Goal: Transaction & Acquisition: Purchase product/service

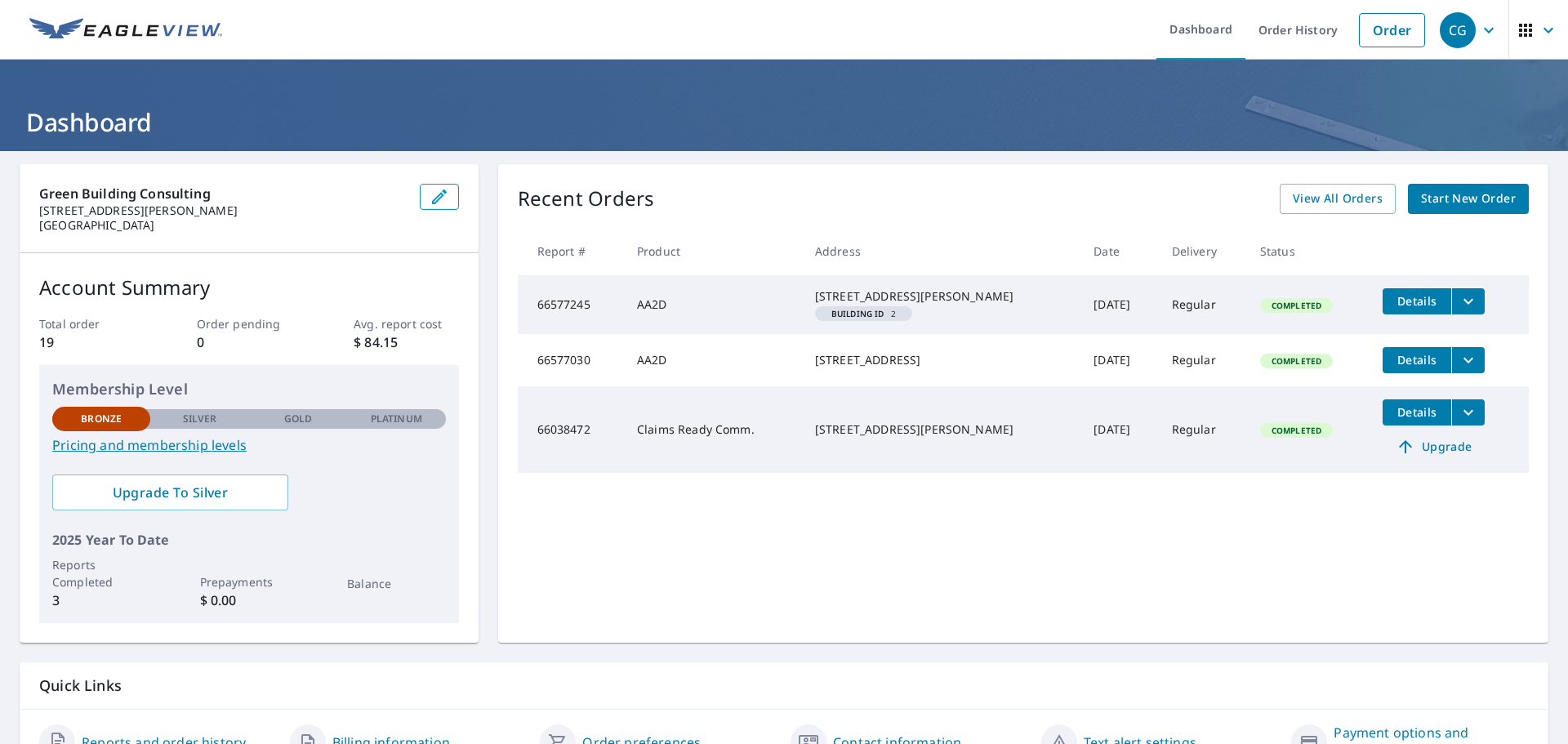
click at [1467, 195] on span "Start New Order" at bounding box center [1468, 199] width 95 height 21
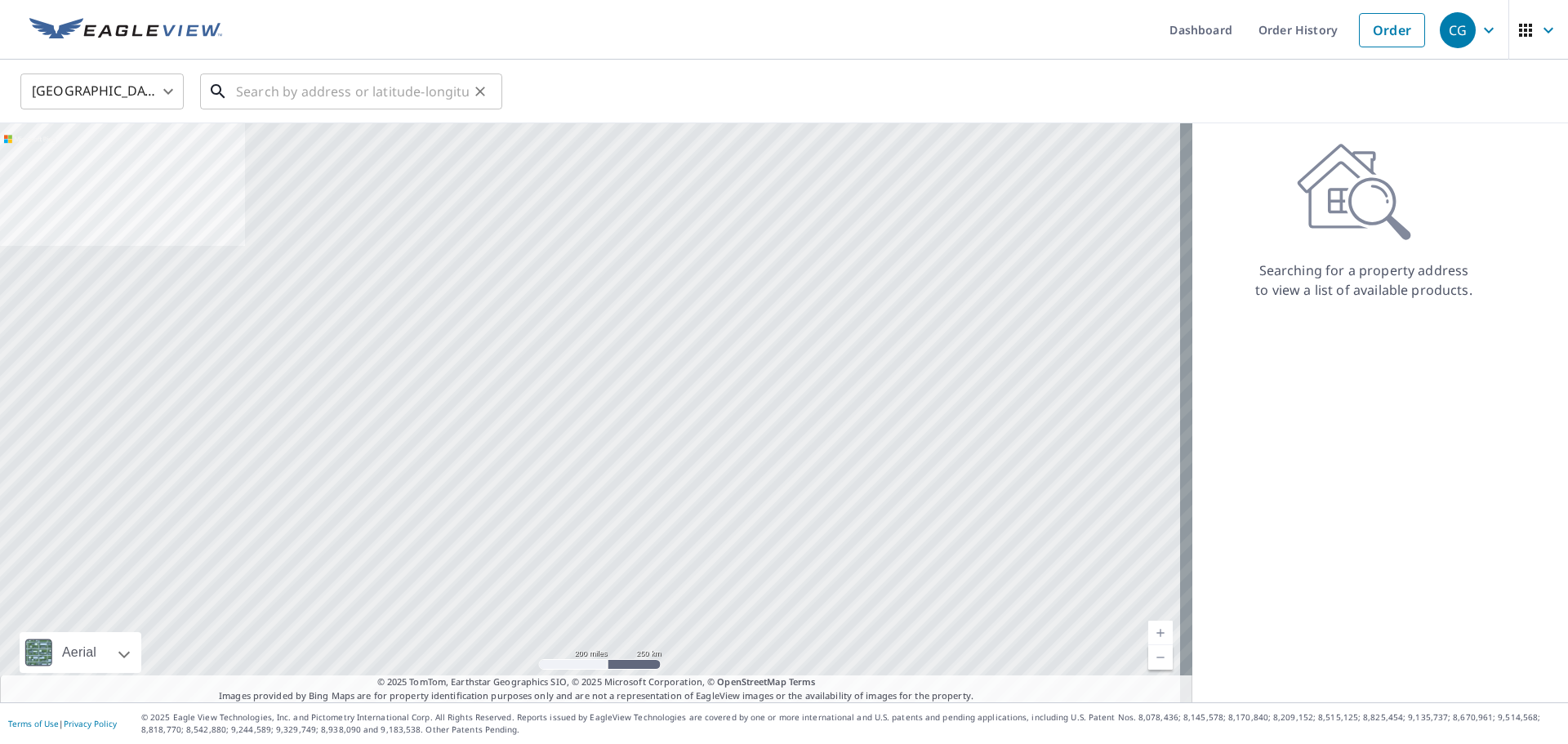
click at [300, 97] on input "text" at bounding box center [352, 91] width 232 height 46
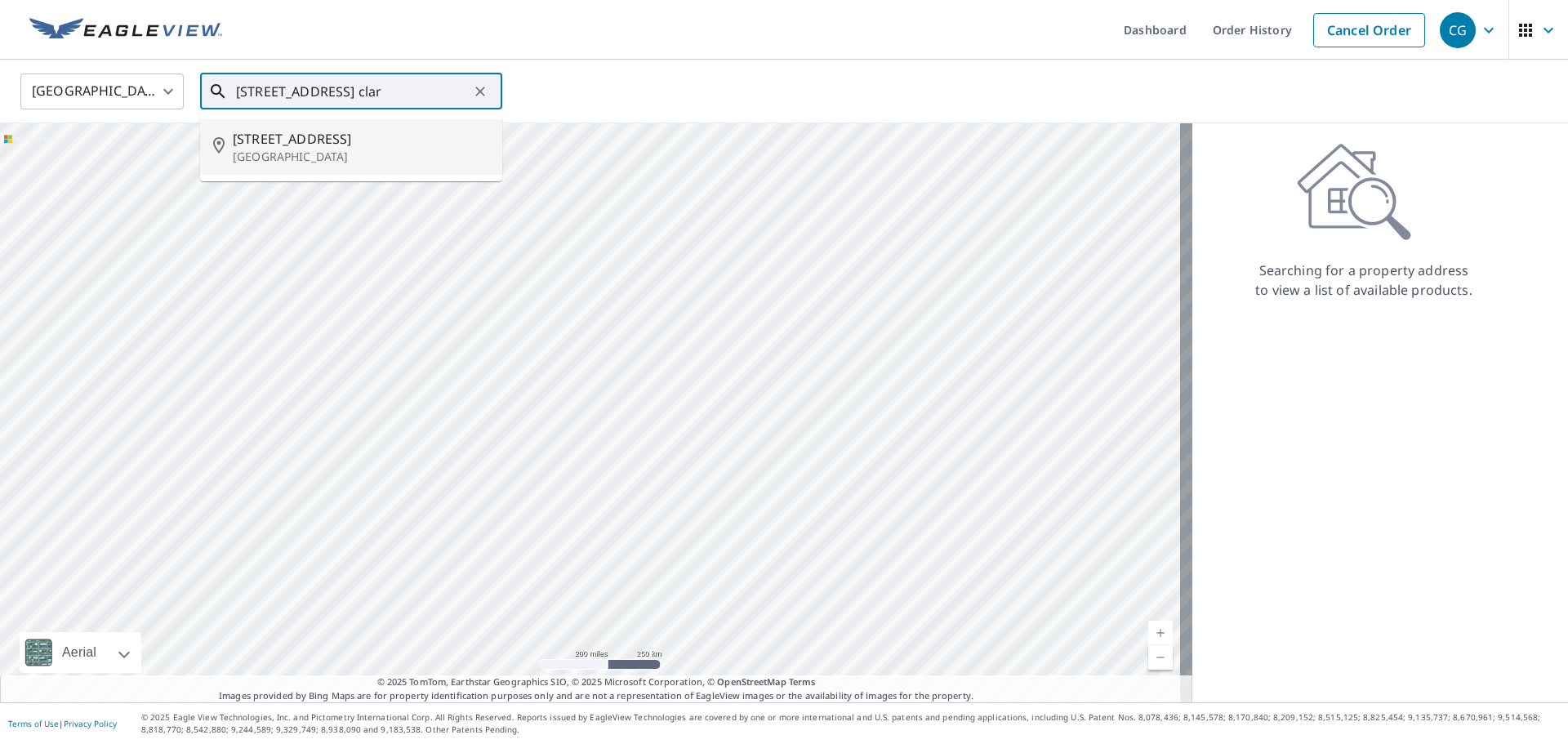
click at [333, 149] on p "[GEOGRAPHIC_DATA]" at bounding box center [361, 156] width 257 height 16
type input "[STREET_ADDRESS]"
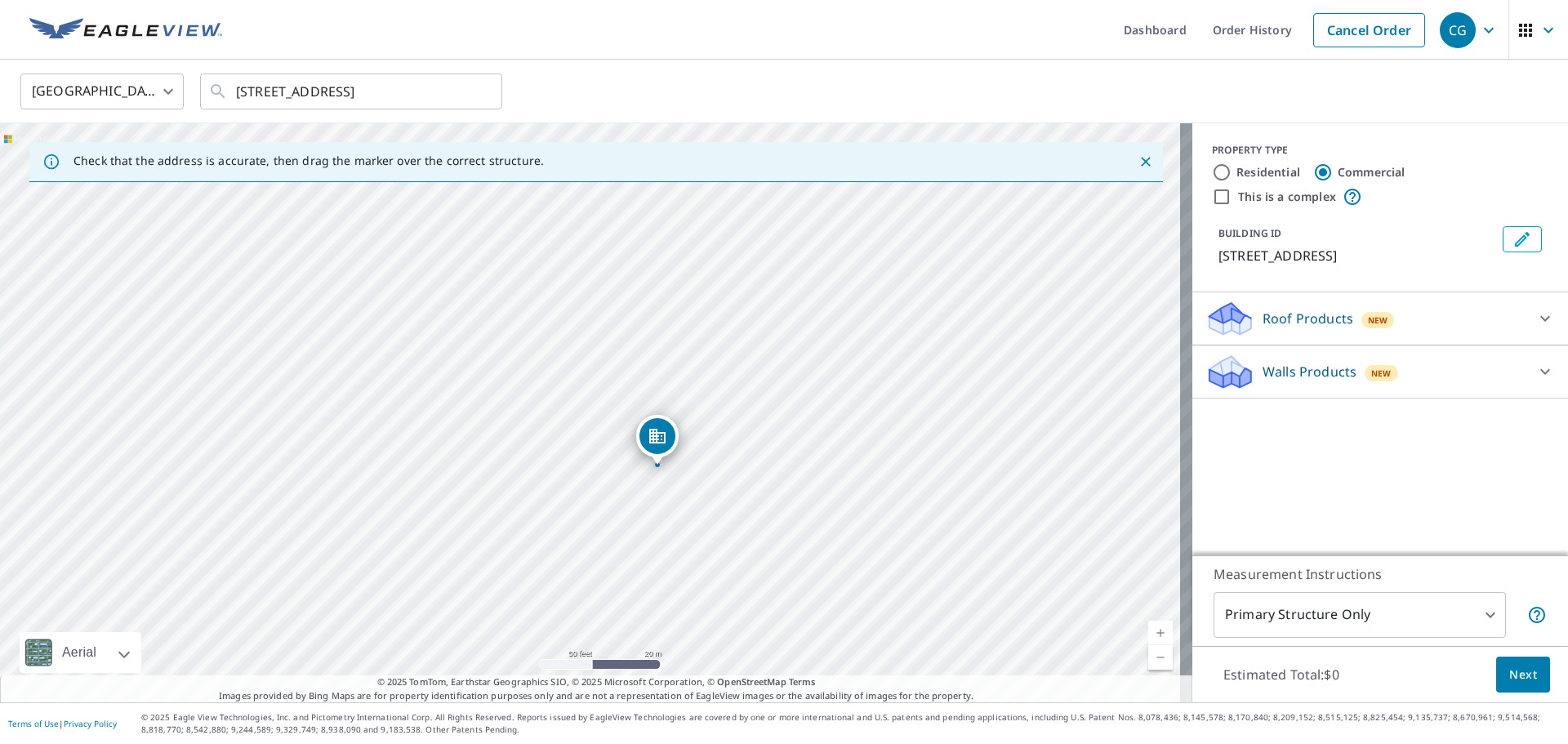
click at [1536, 326] on icon at bounding box center [1545, 318] width 20 height 20
click at [1540, 317] on icon at bounding box center [1545, 318] width 10 height 6
click at [1516, 665] on span "Next" at bounding box center [1524, 675] width 28 height 21
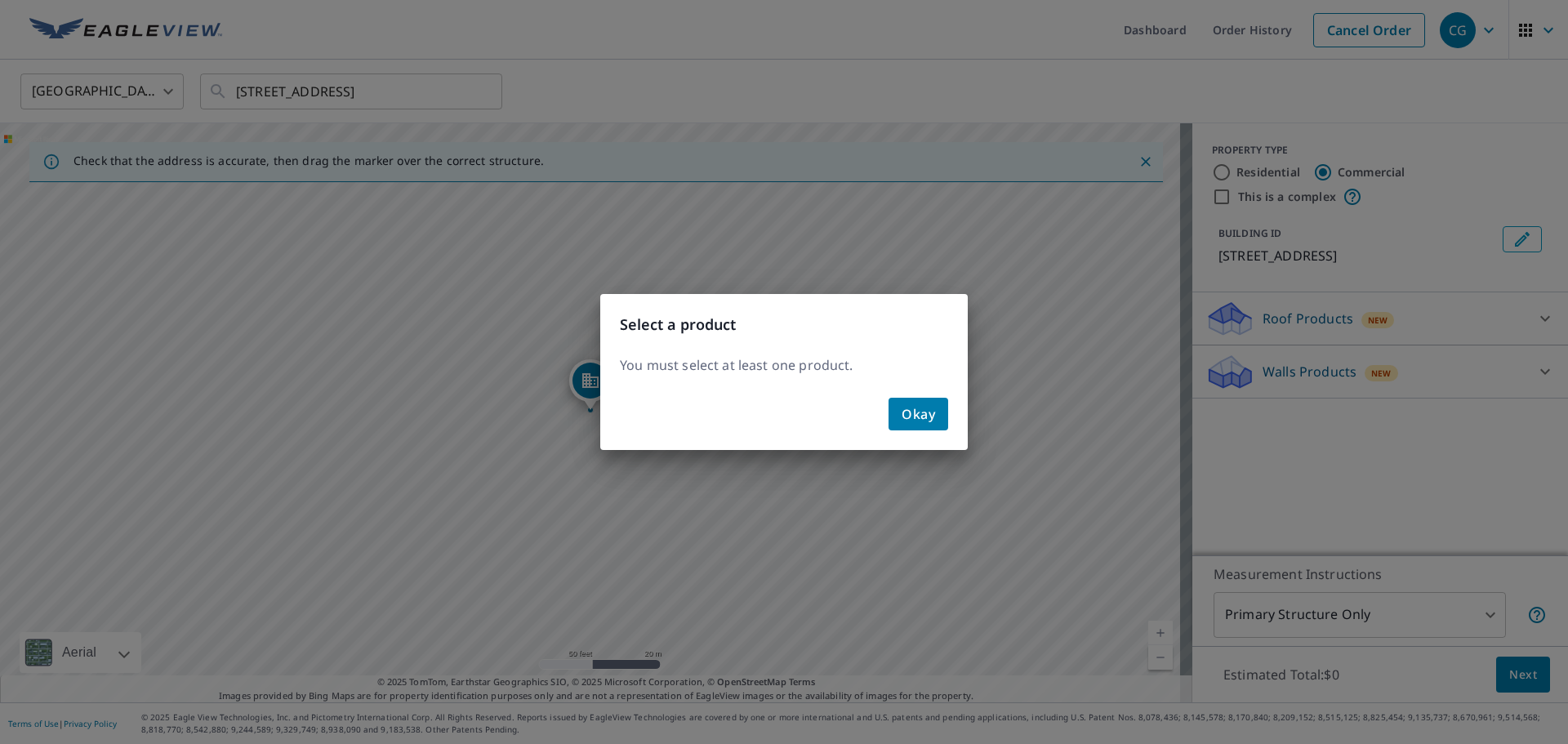
click at [943, 416] on button "Okay" at bounding box center [918, 414] width 60 height 33
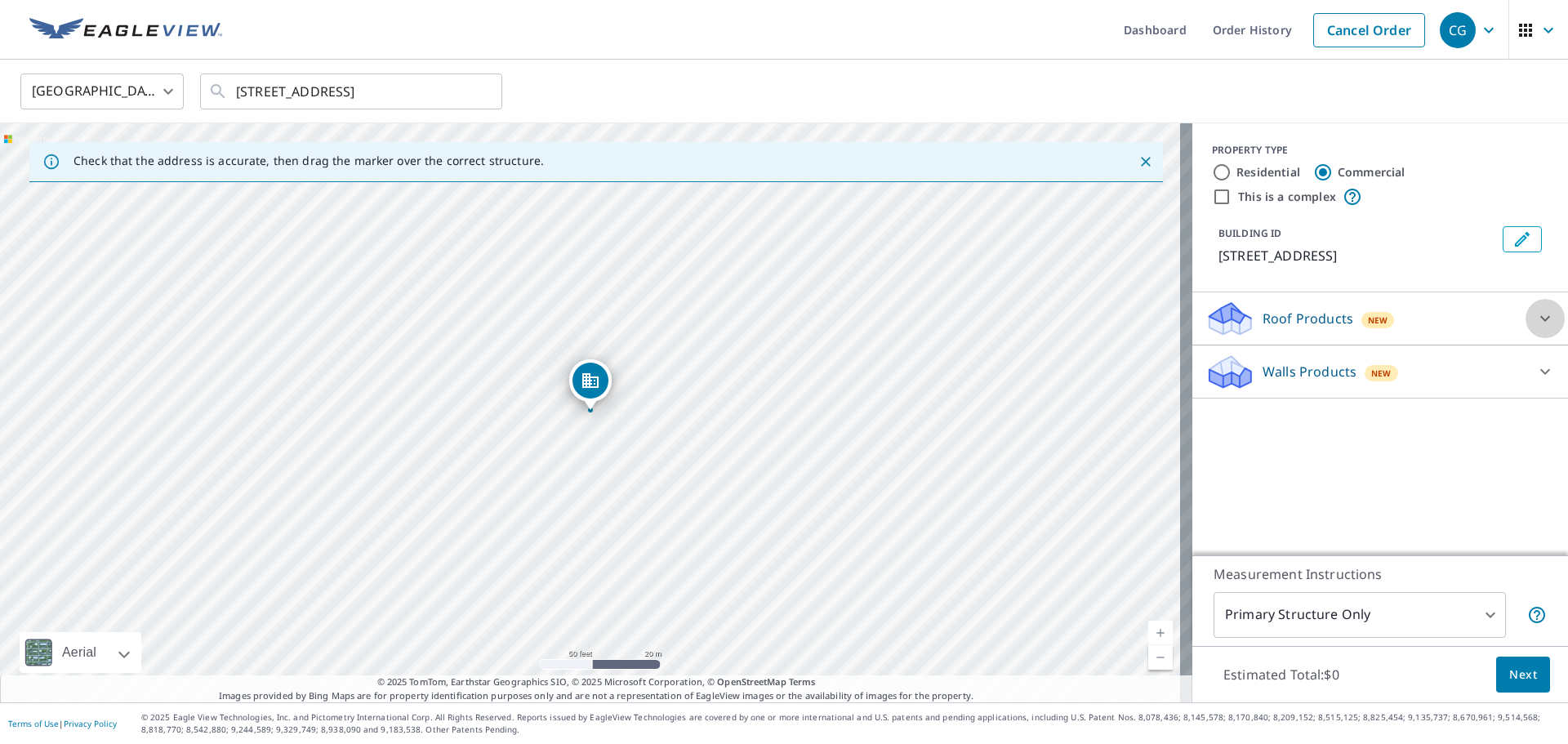
click at [1536, 323] on icon at bounding box center [1545, 318] width 20 height 20
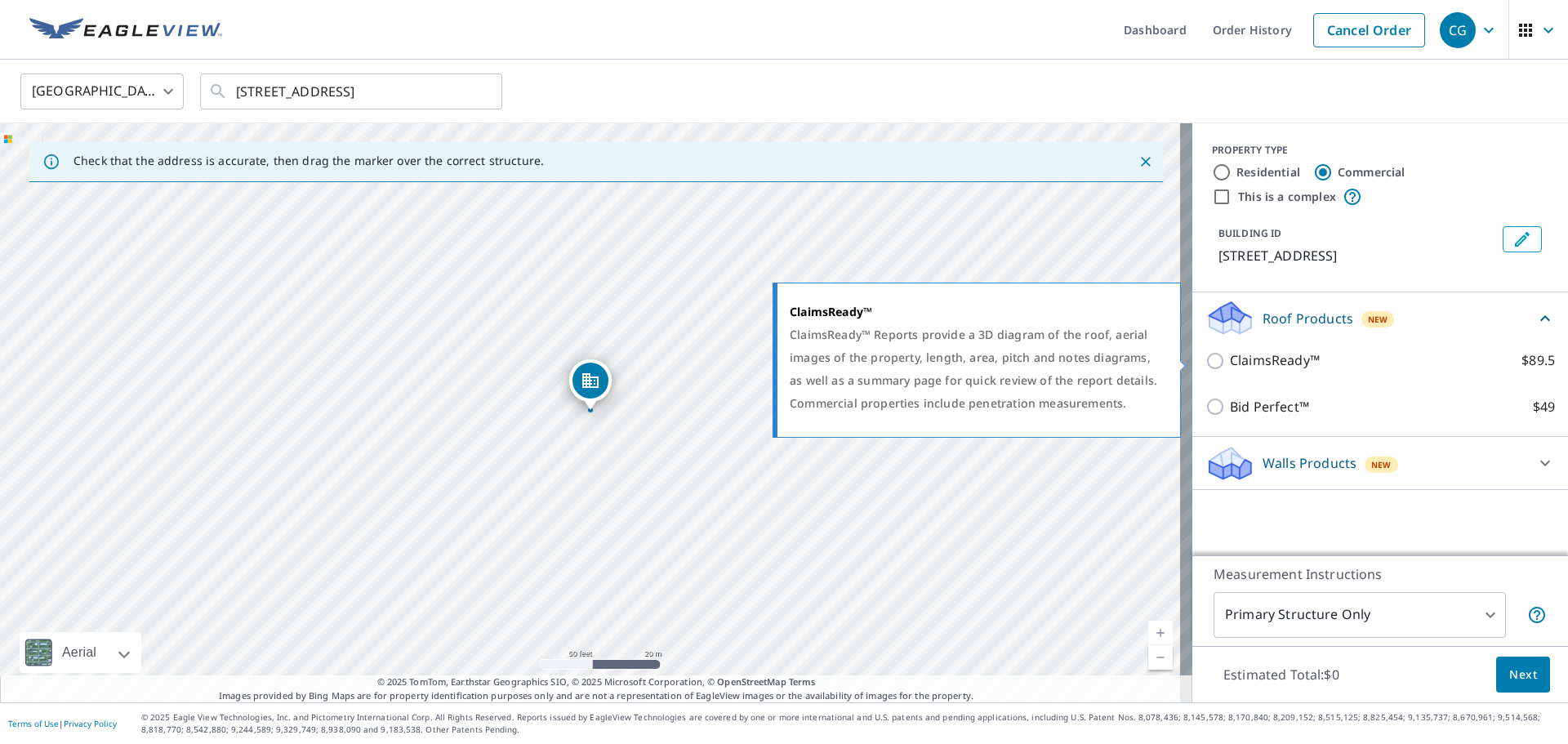
click at [1208, 360] on input "ClaimsReady™ $89.5" at bounding box center [1218, 361] width 24 height 20
checkbox input "true"
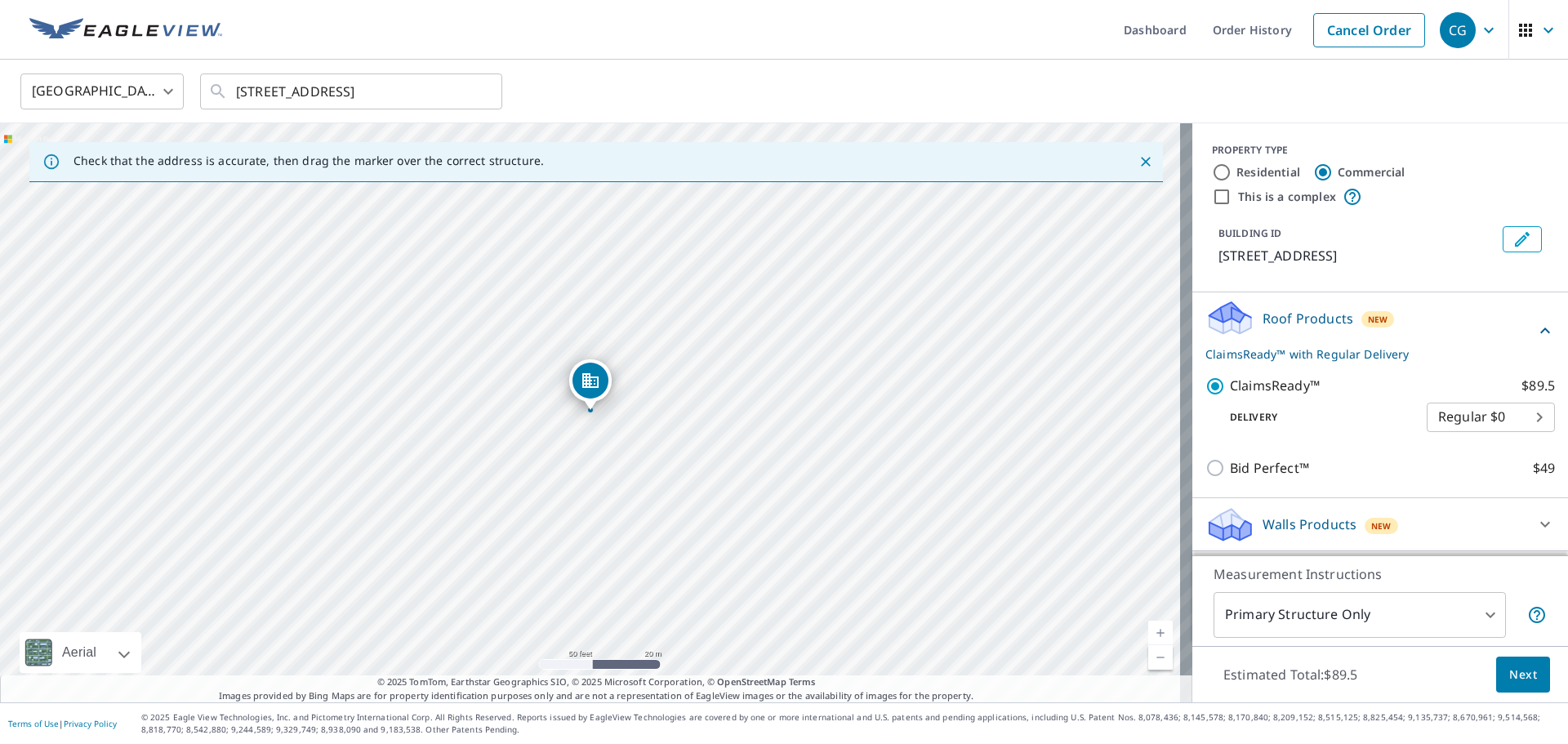
click at [1470, 429] on body "CG CG Dashboard Order History Cancel Order CG [GEOGRAPHIC_DATA] [GEOGRAPHIC_DAT…" at bounding box center [784, 372] width 1568 height 744
click at [1473, 421] on li "Regular $0" at bounding box center [1479, 417] width 128 height 29
click at [1519, 687] on button "Next" at bounding box center [1524, 675] width 54 height 36
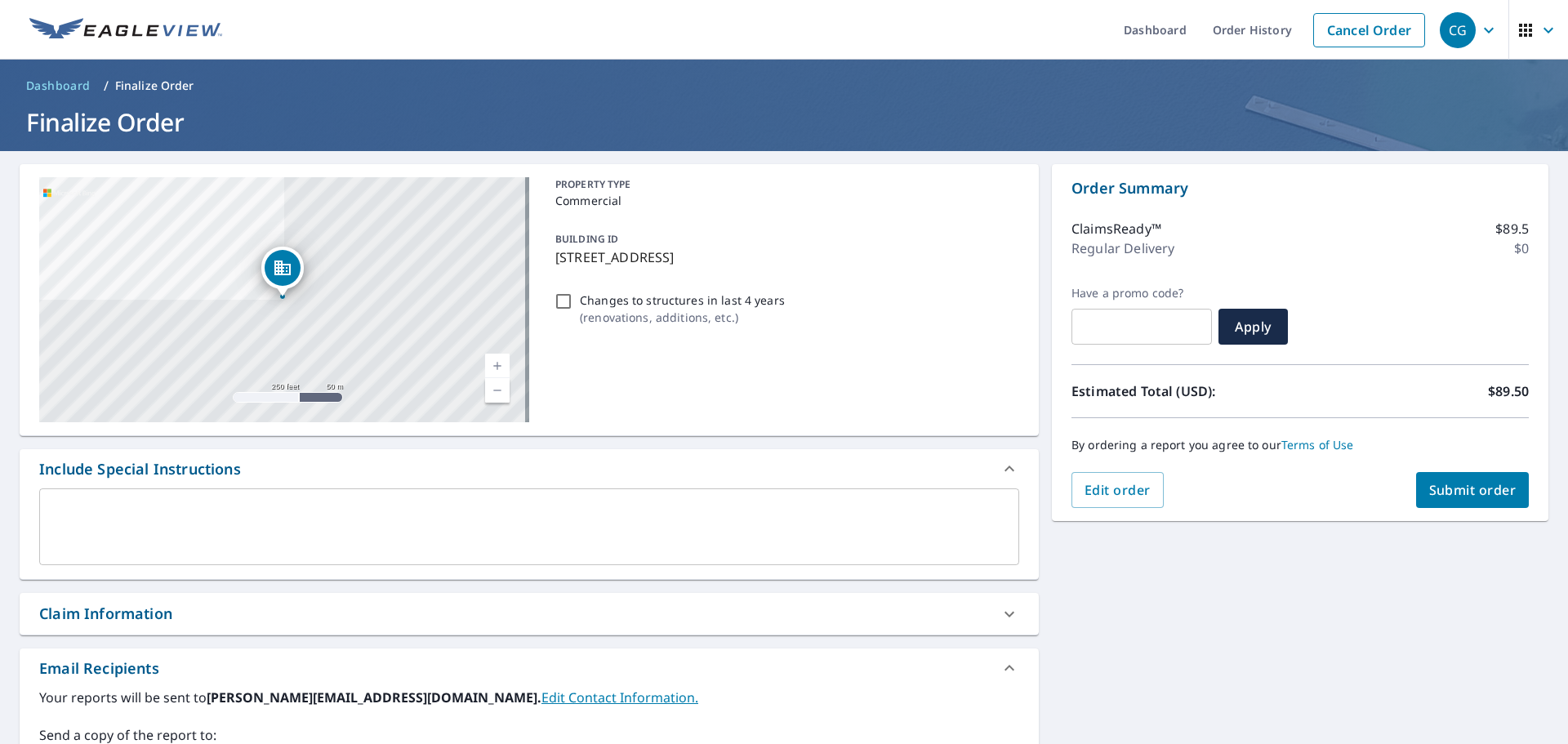
click at [1430, 482] on span "Submit order" at bounding box center [1473, 490] width 88 height 18
